Goal: Task Accomplishment & Management: Manage account settings

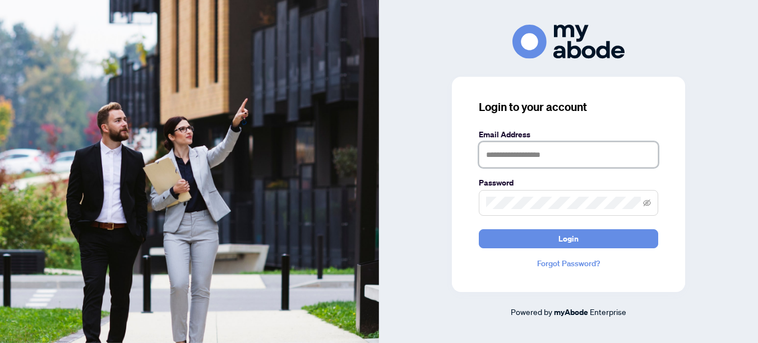
click at [575, 152] on input "text" at bounding box center [568, 155] width 179 height 26
type input "**********"
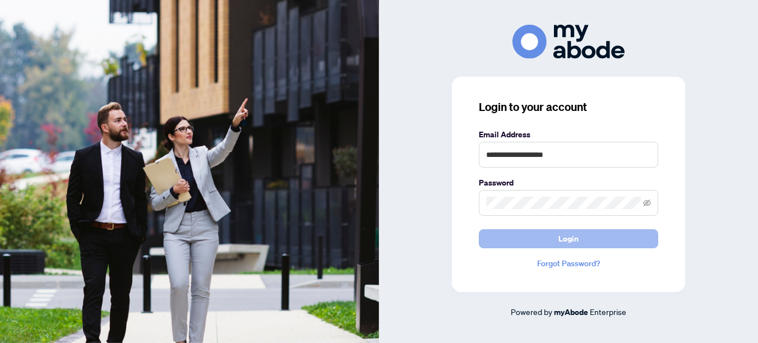
click at [573, 237] on span "Login" at bounding box center [568, 239] width 20 height 18
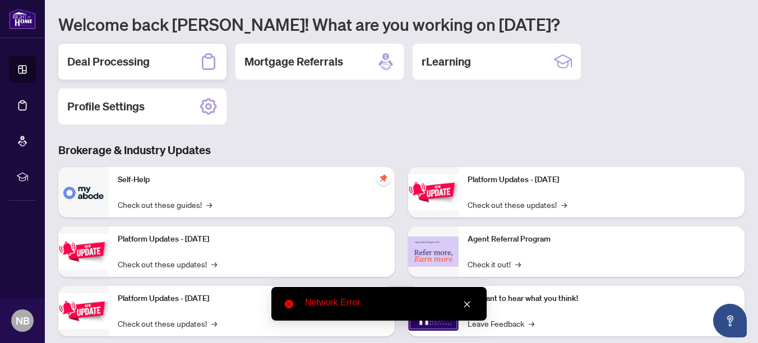
click at [140, 64] on h2 "Deal Processing" at bounding box center [108, 62] width 82 height 16
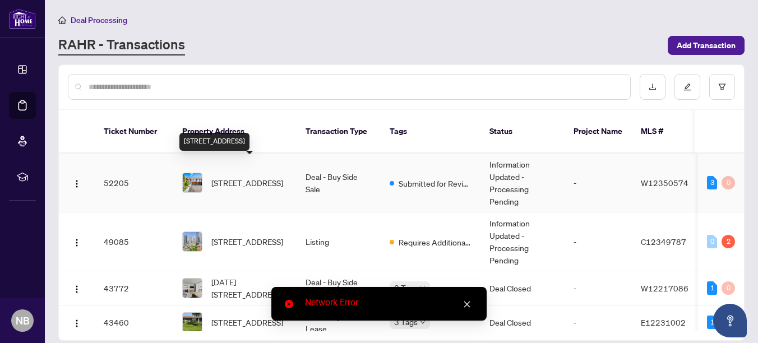
click at [234, 177] on span "[STREET_ADDRESS]" at bounding box center [247, 183] width 72 height 12
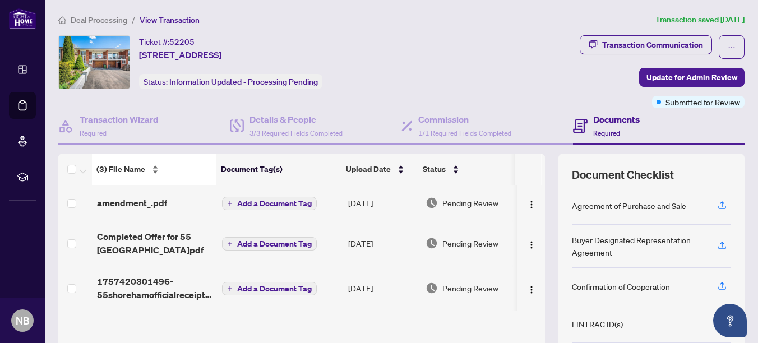
click at [131, 169] on span "(3) File Name" at bounding box center [120, 169] width 49 height 12
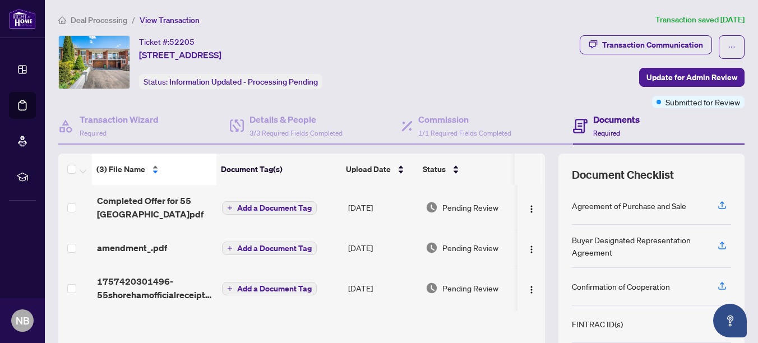
click at [133, 170] on span "(3) File Name" at bounding box center [120, 169] width 49 height 12
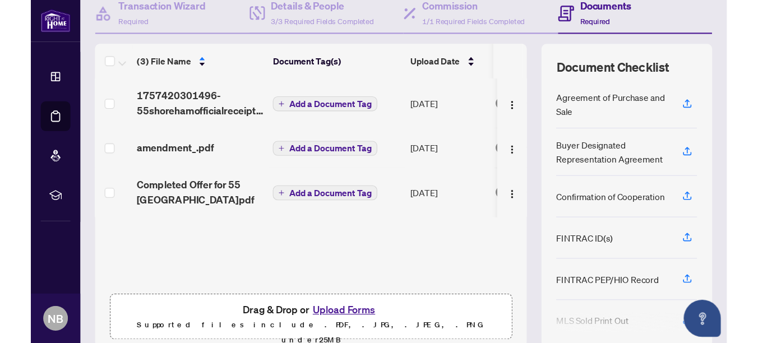
scroll to position [158, 0]
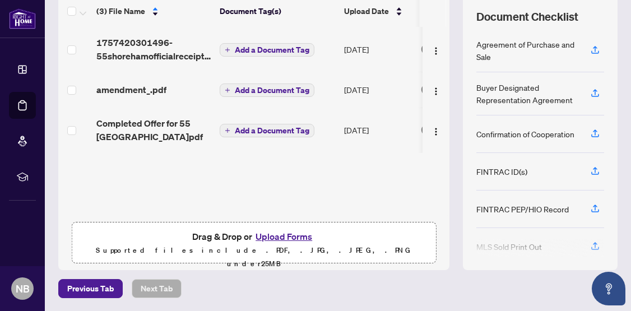
click at [379, 246] on p "Supported files include .PDF, .JPG, .JPEG, .PNG under 25 MB" at bounding box center [254, 257] width 350 height 27
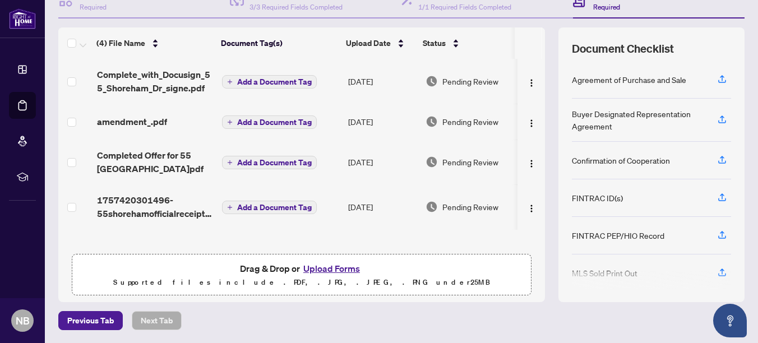
scroll to position [0, 0]
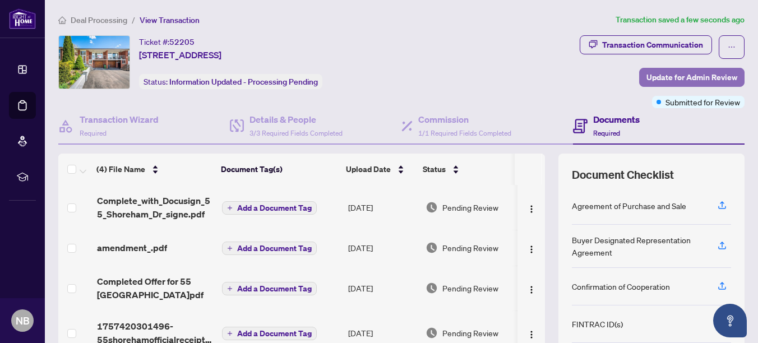
click at [669, 78] on span "Update for Admin Review" at bounding box center [691, 77] width 91 height 18
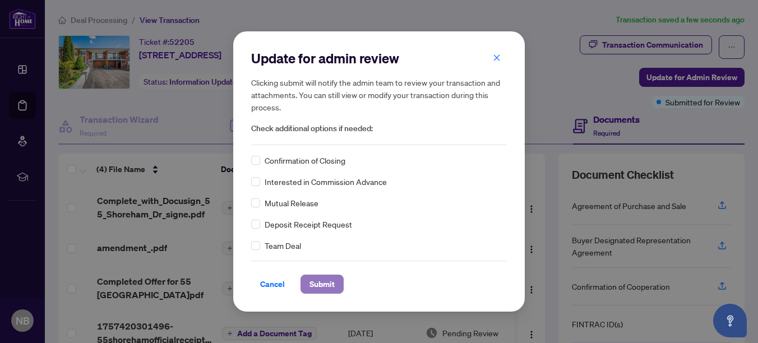
click at [318, 282] on span "Submit" at bounding box center [321, 284] width 25 height 18
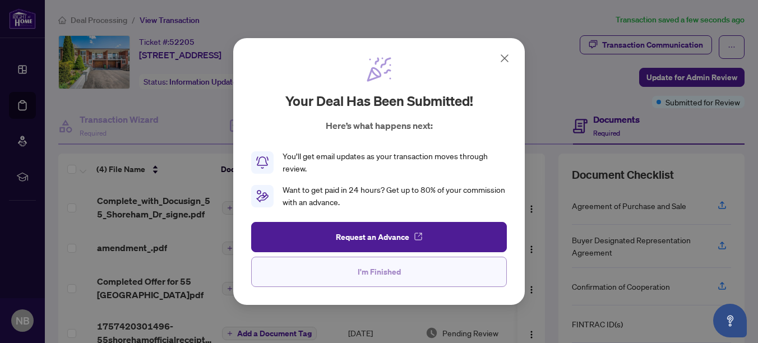
click at [390, 270] on span "I'm Finished" at bounding box center [378, 272] width 43 height 18
